Goal: Task Accomplishment & Management: Manage account settings

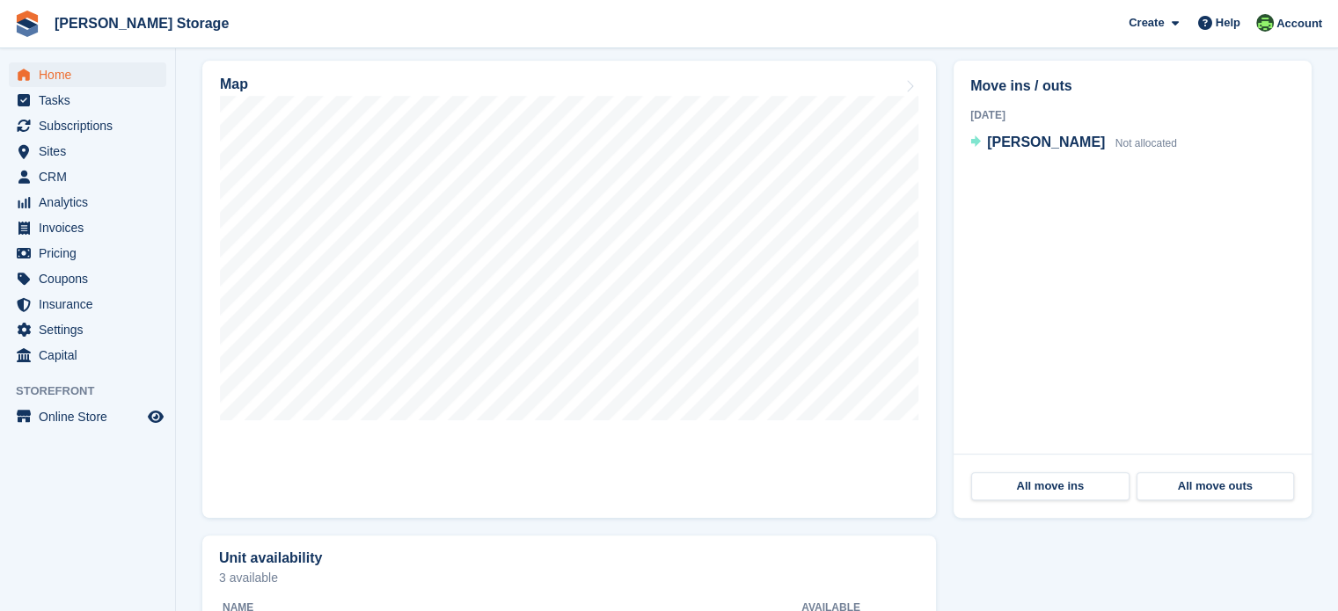
scroll to position [528, 0]
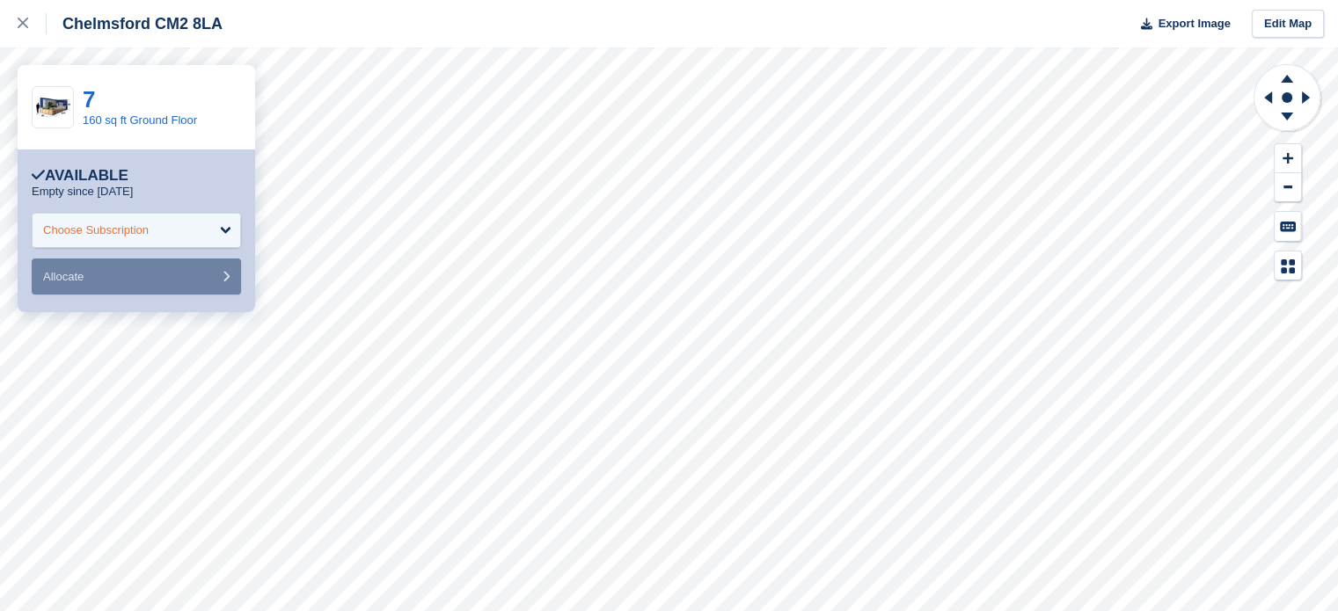
click at [216, 228] on div "Choose Subscription" at bounding box center [136, 230] width 209 height 35
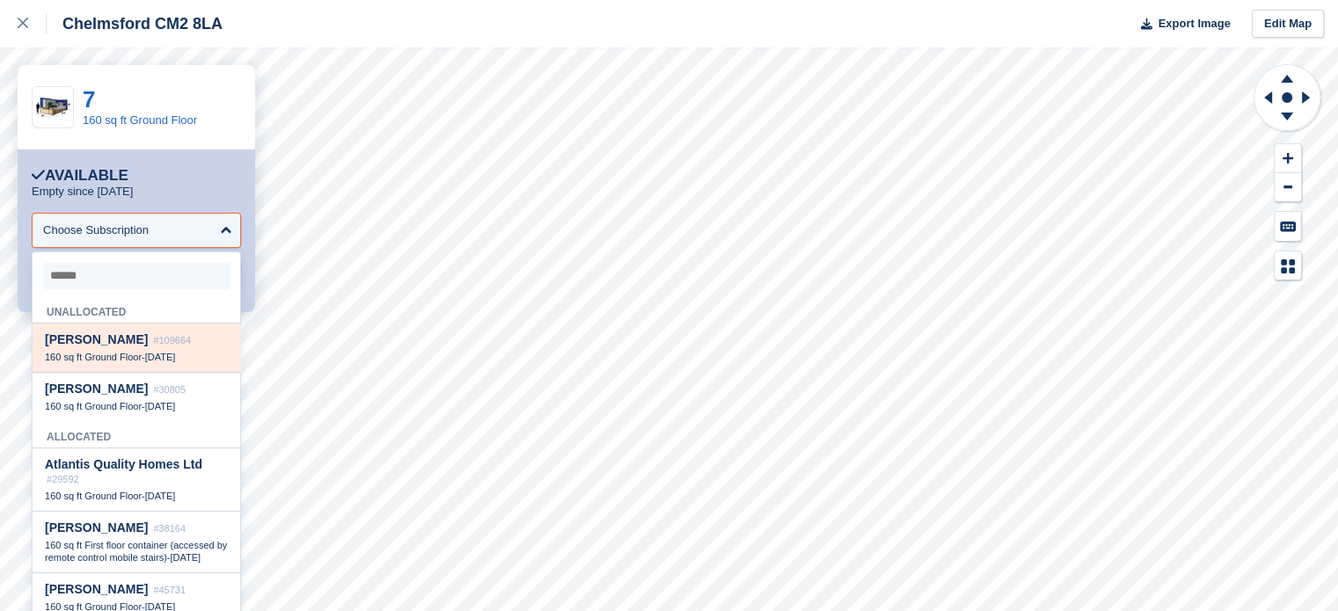
click at [146, 358] on div "160 sq ft Ground Floor - 30 Sep" at bounding box center [136, 357] width 183 height 12
select select "******"
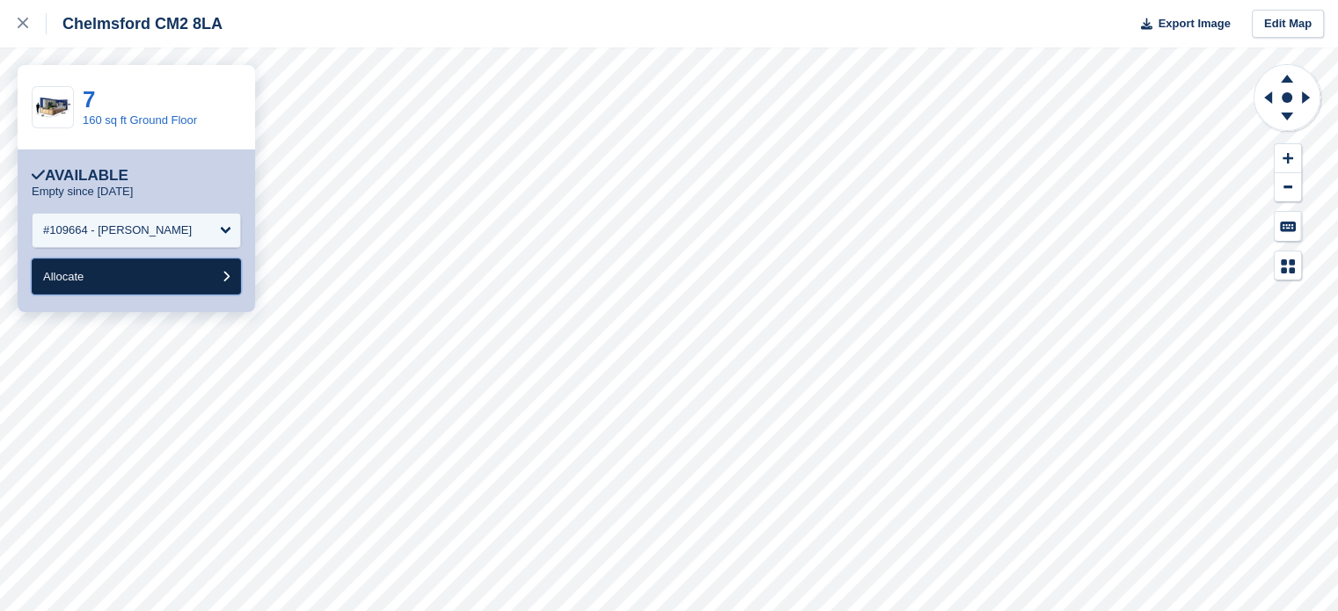
click at [177, 280] on button "Allocate" at bounding box center [136, 277] width 209 height 36
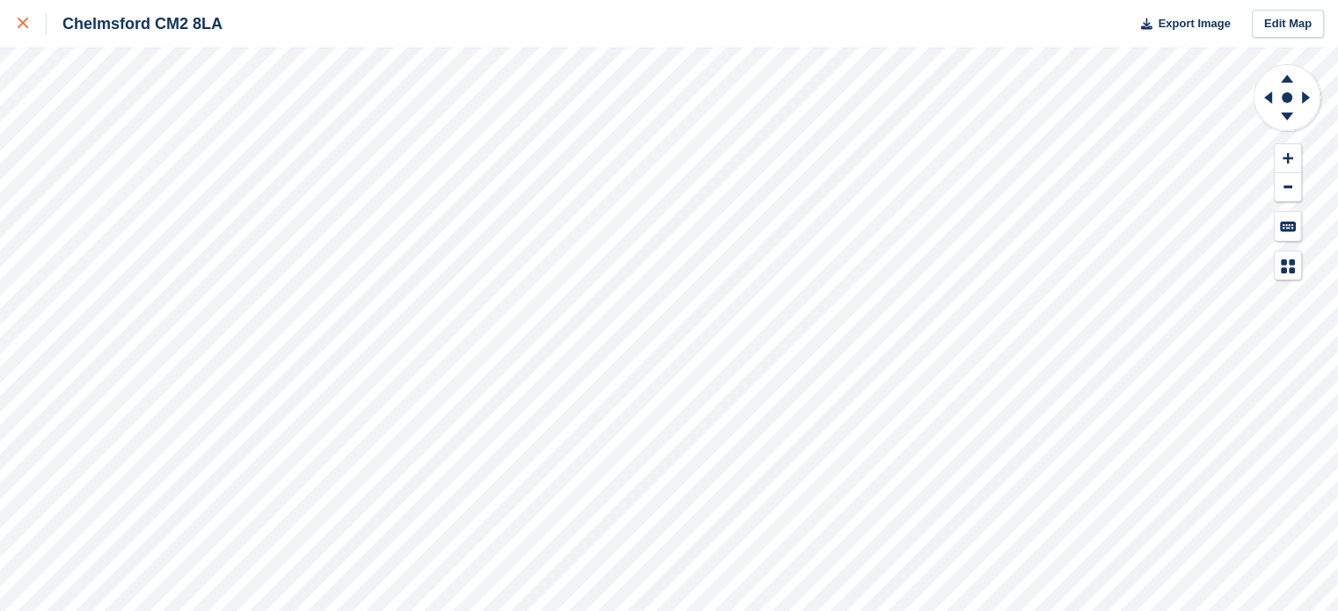
click at [21, 27] on div at bounding box center [32, 23] width 29 height 21
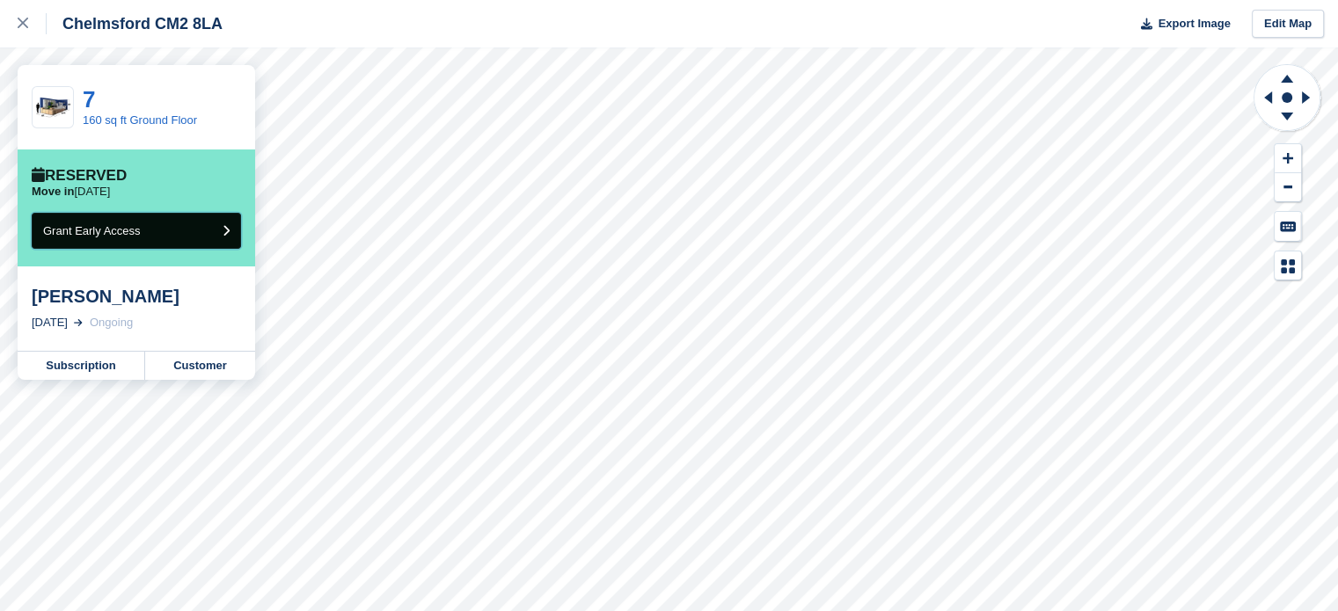
click at [208, 232] on button "Grant Early Access" at bounding box center [136, 231] width 209 height 36
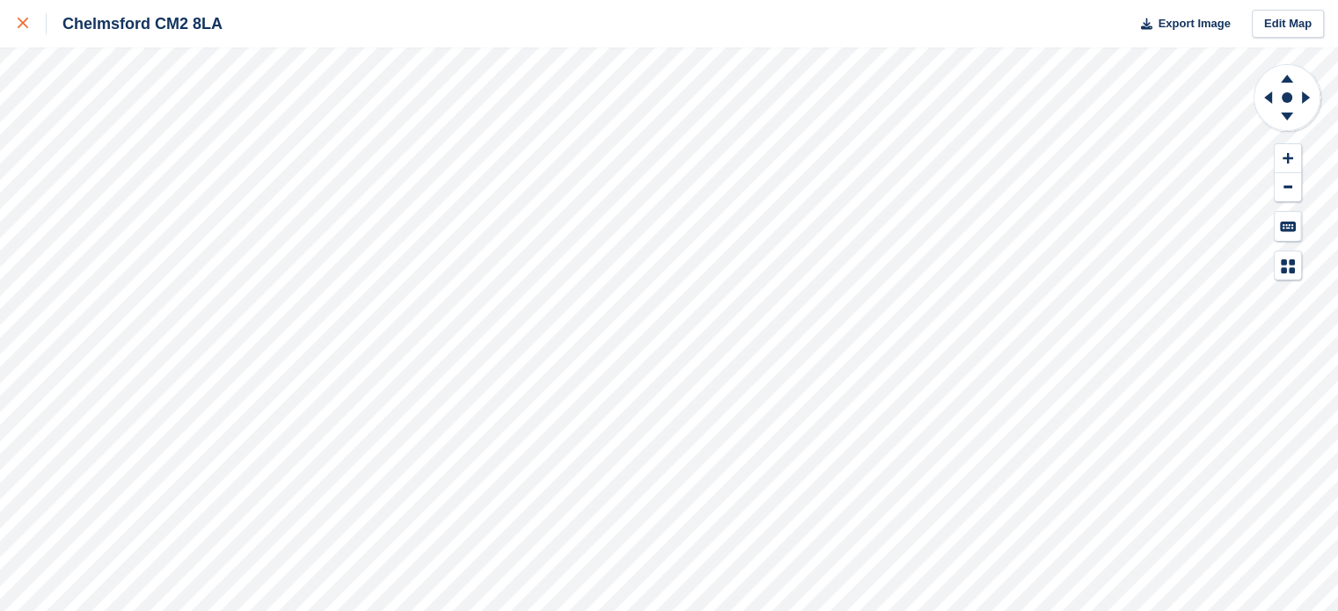
click at [21, 30] on div at bounding box center [32, 23] width 29 height 21
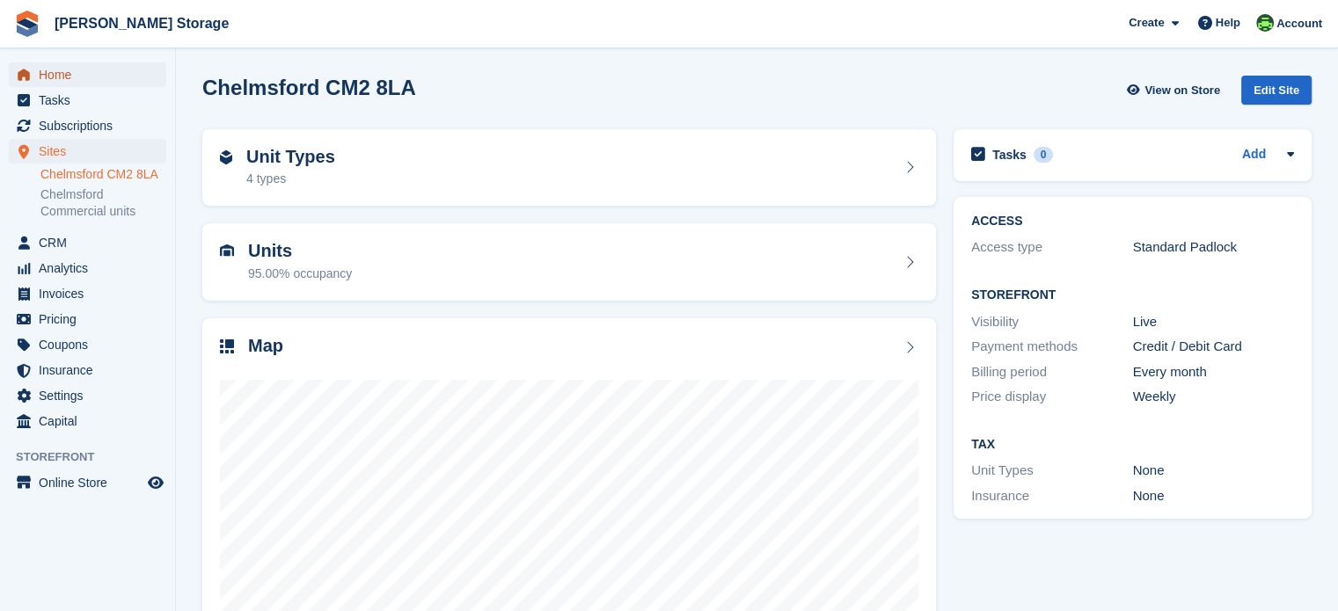
click at [64, 77] on span "Home" at bounding box center [92, 74] width 106 height 25
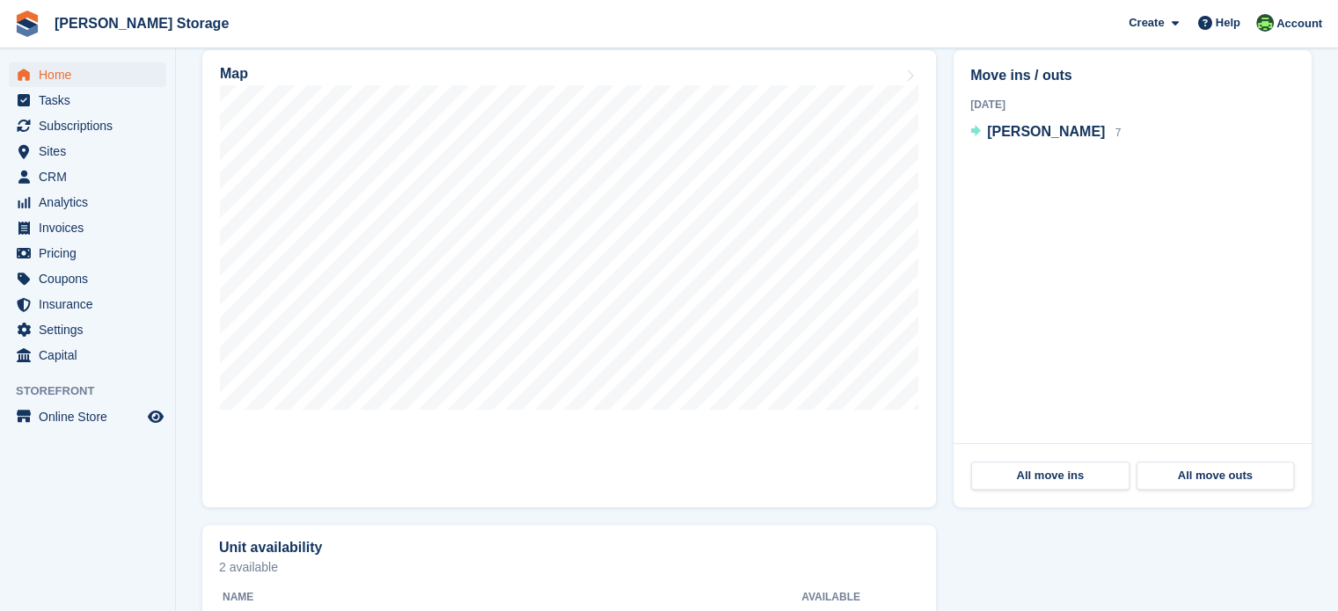
scroll to position [440, 0]
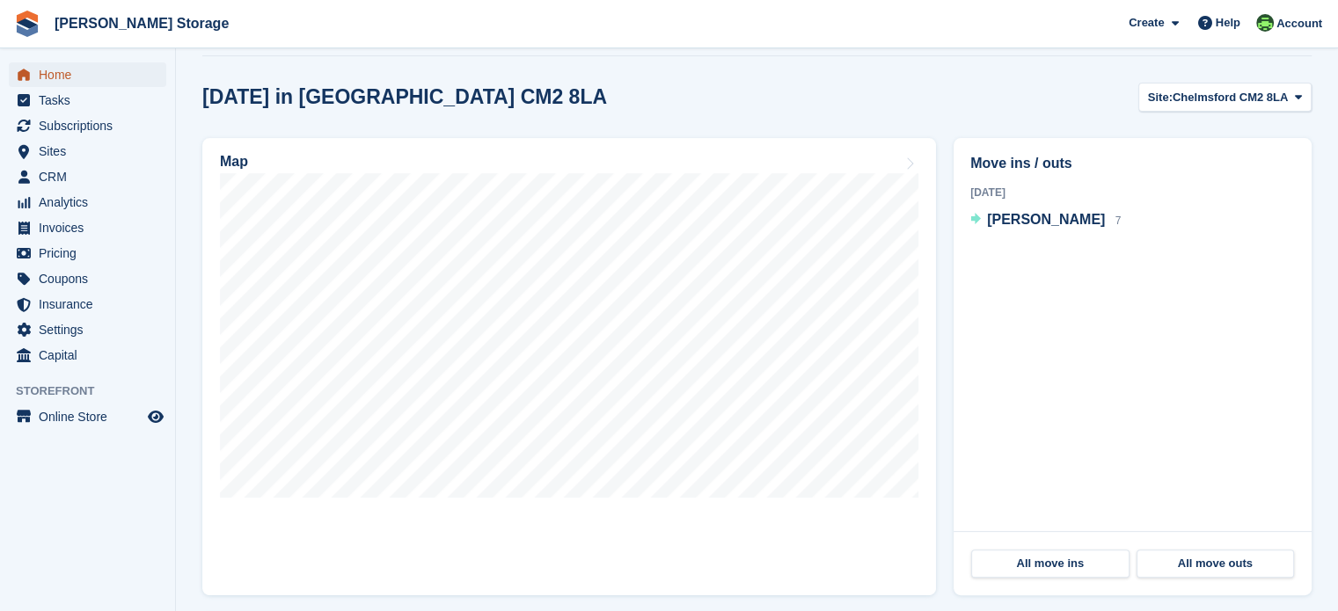
click at [67, 70] on span "Home" at bounding box center [92, 74] width 106 height 25
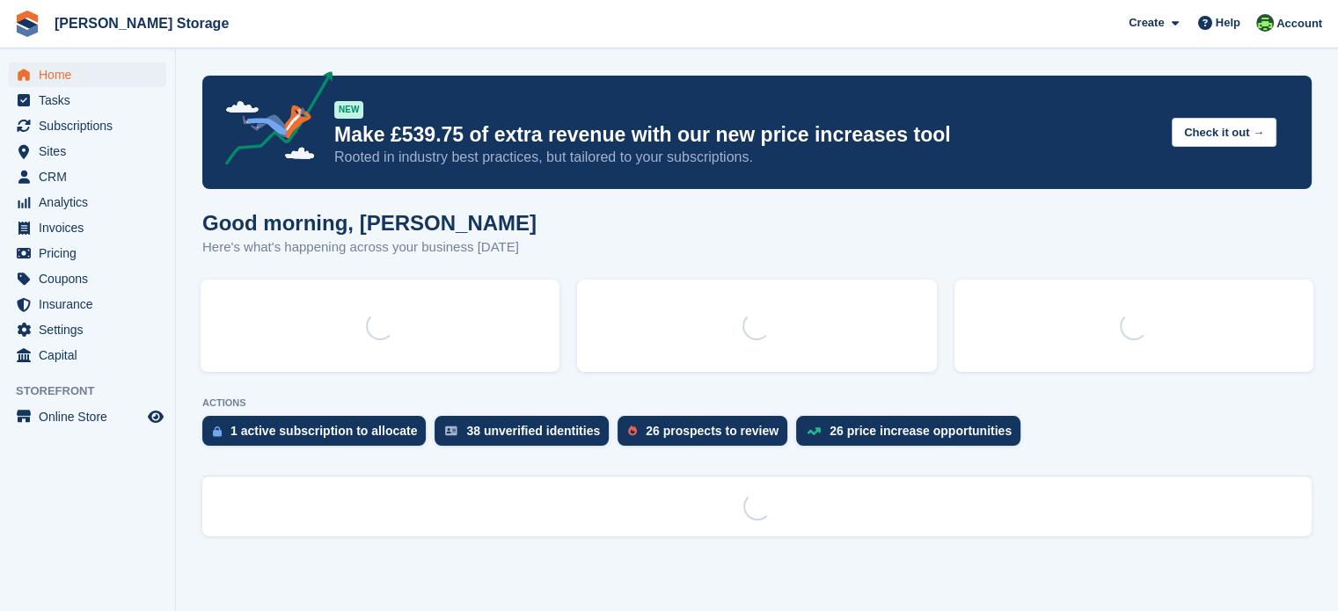
scroll to position [0, 0]
